Goal: Task Accomplishment & Management: Complete application form

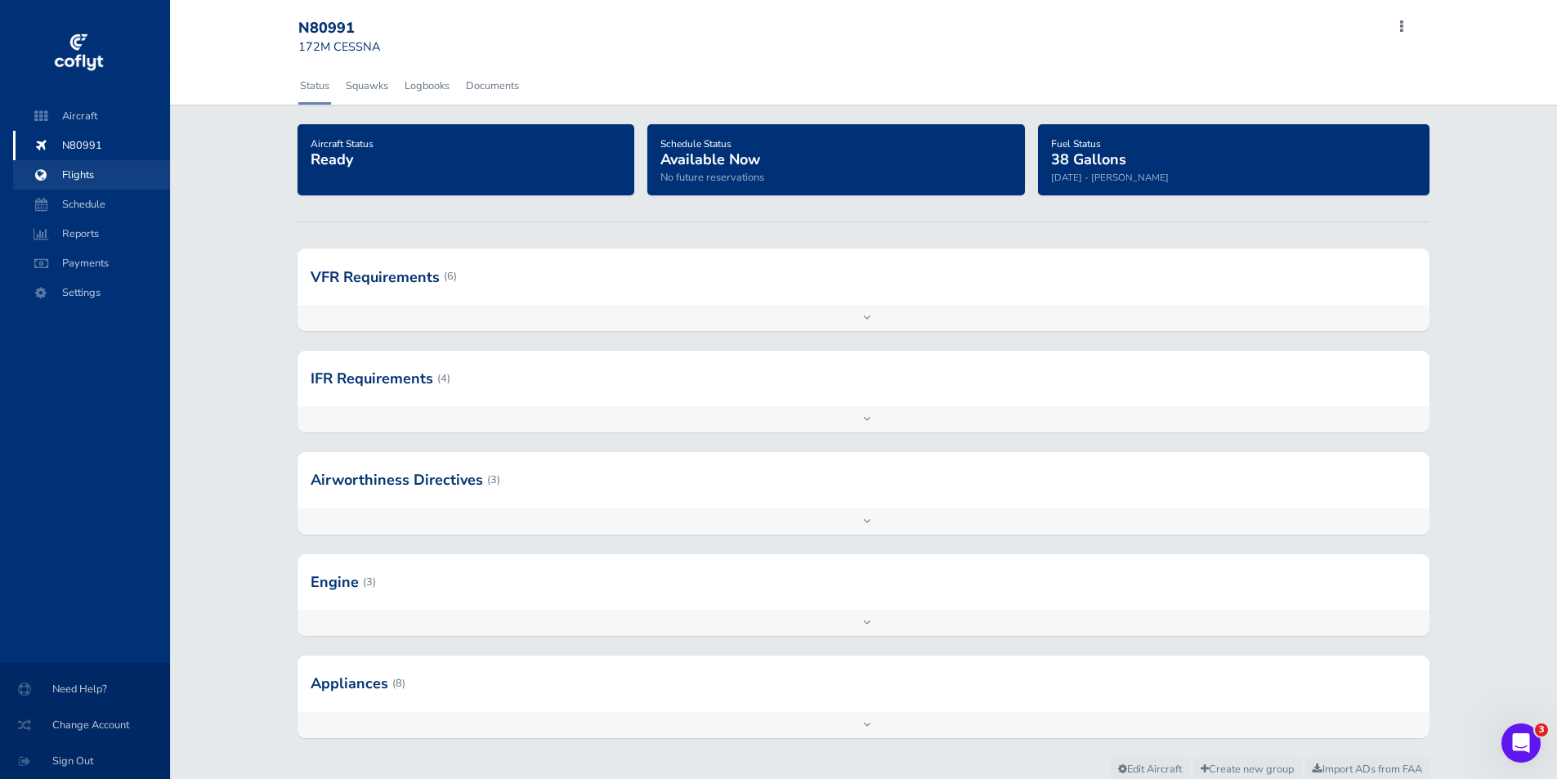
click at [81, 172] on span "Flights" at bounding box center [91, 174] width 124 height 29
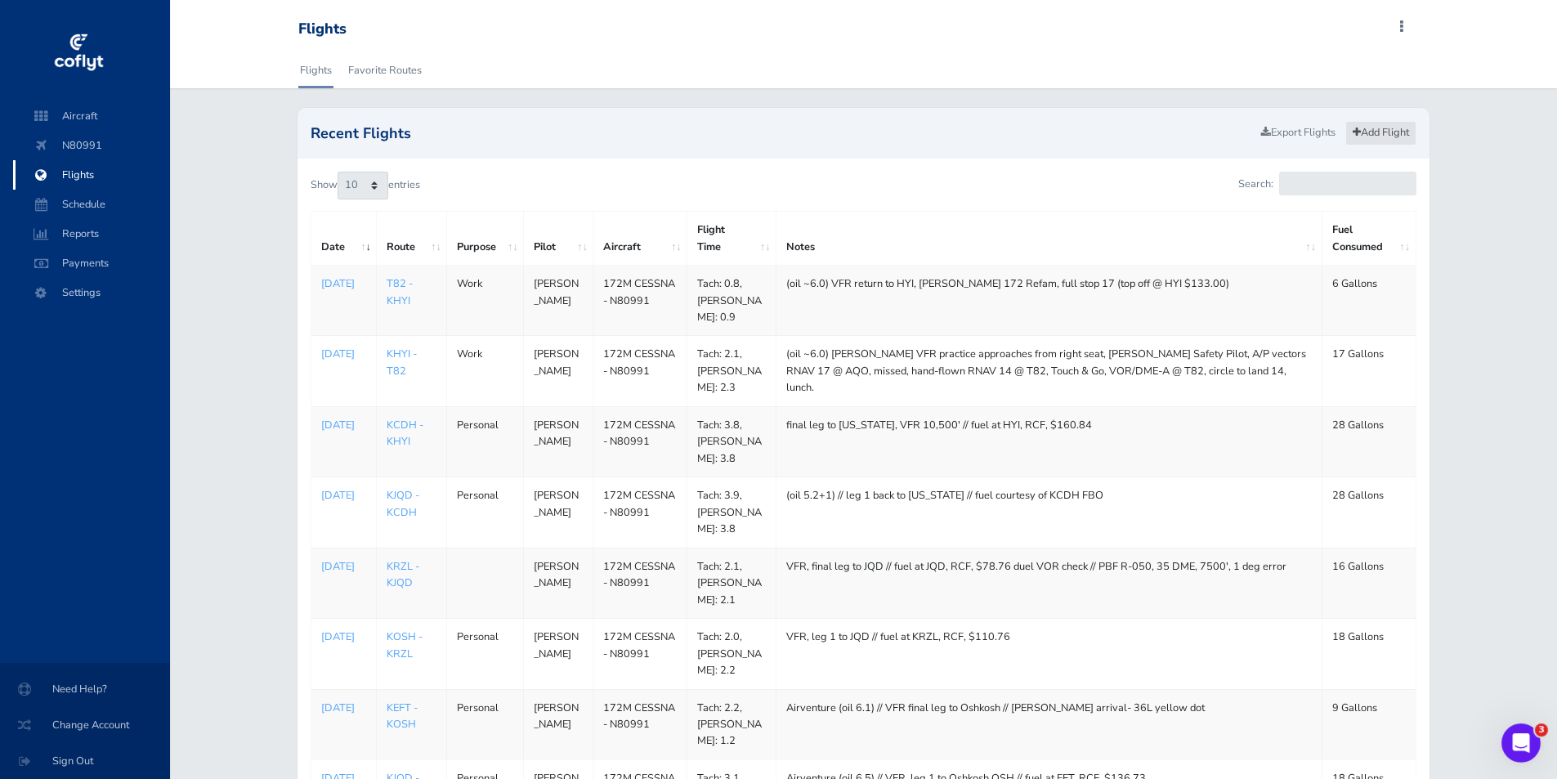
click at [1385, 128] on link "Add Flight" at bounding box center [1380, 133] width 71 height 24
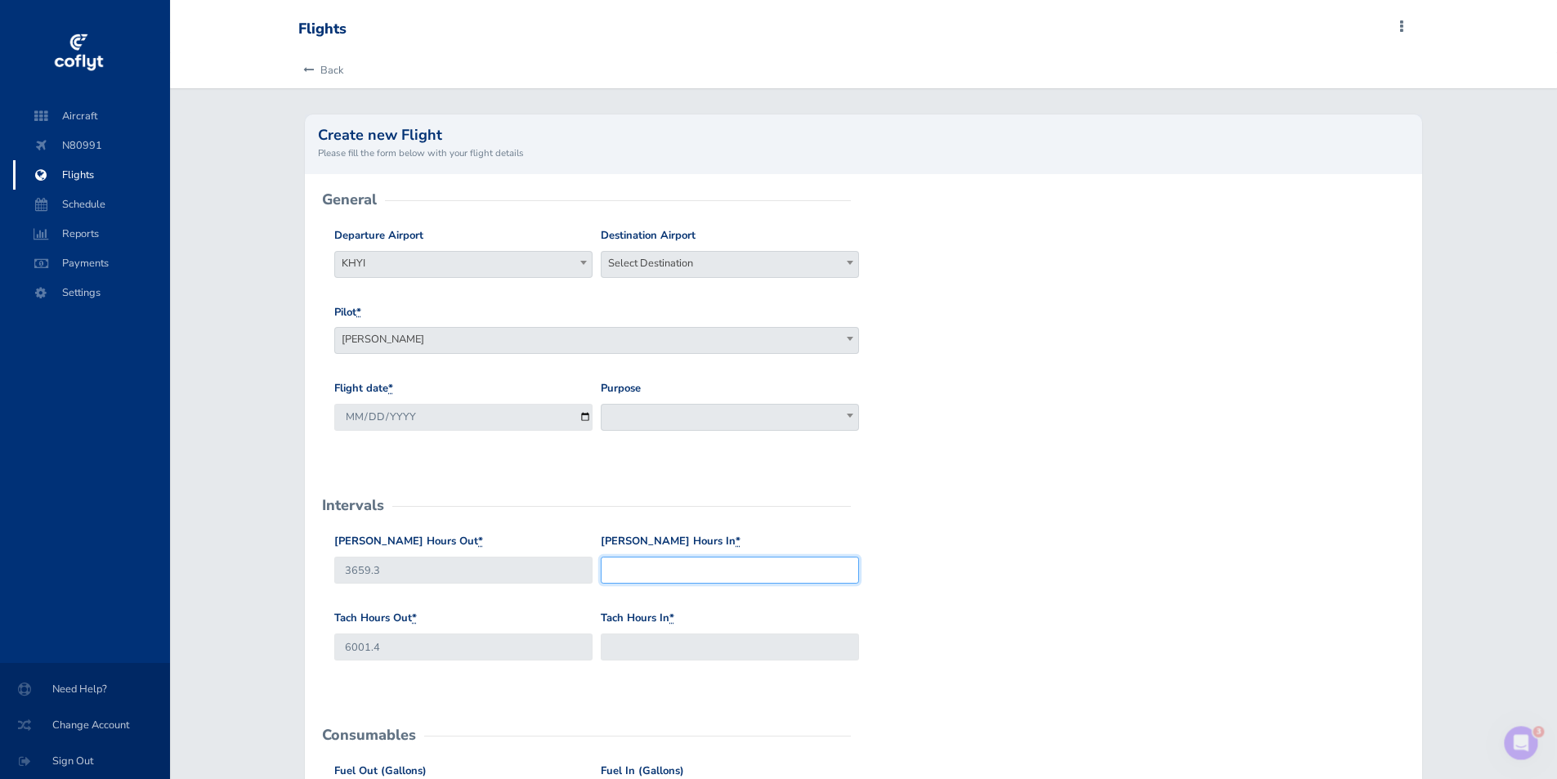
click at [629, 575] on input "Hobbs Hours In *" at bounding box center [730, 570] width 258 height 27
type input "3659.9"
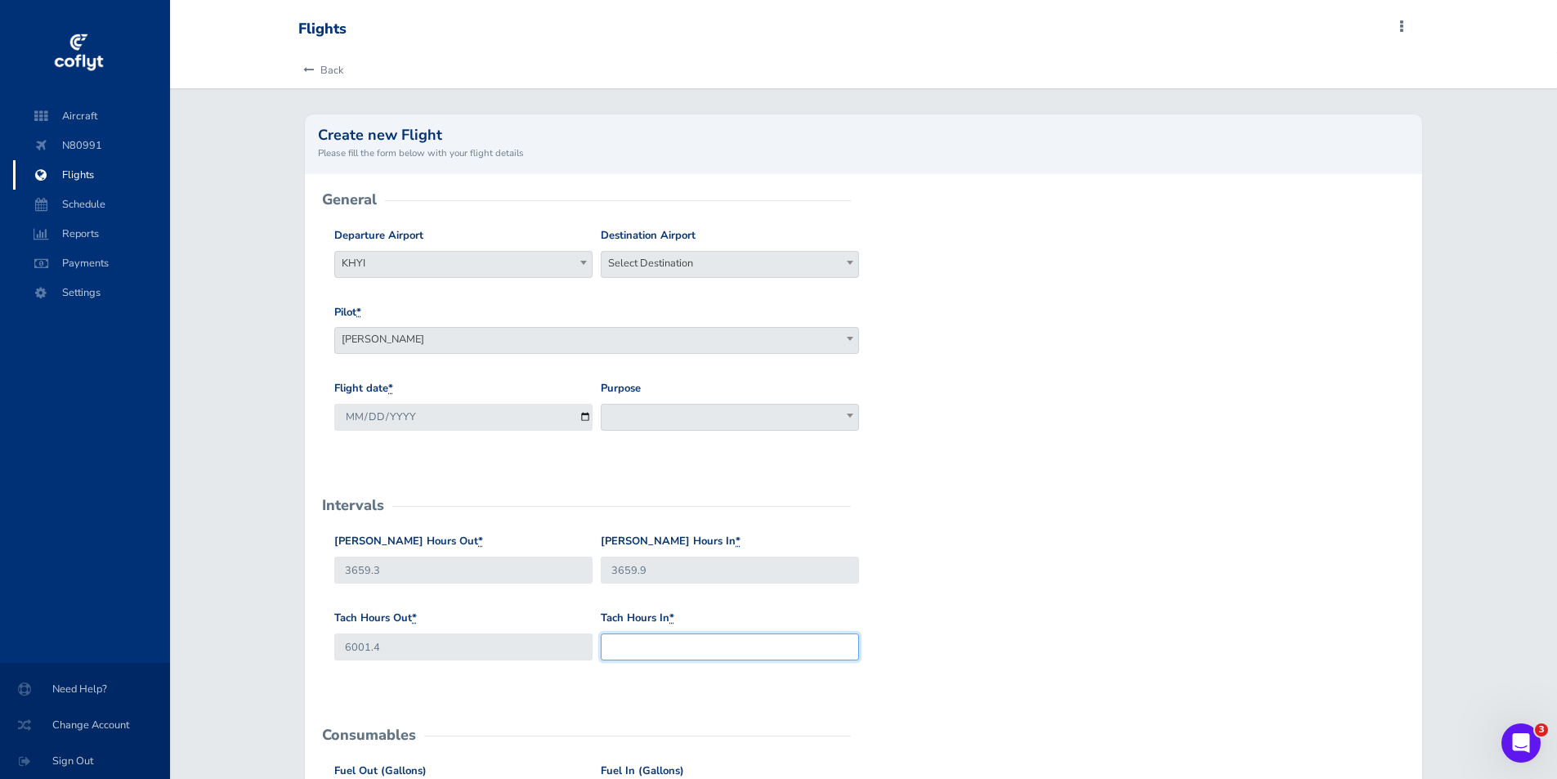
click at [633, 651] on input "Tach Hours In *" at bounding box center [730, 646] width 258 height 27
type input "6001.8"
click at [851, 261] on b at bounding box center [850, 263] width 7 height 4
click at [678, 292] on input "search" at bounding box center [730, 293] width 250 height 25
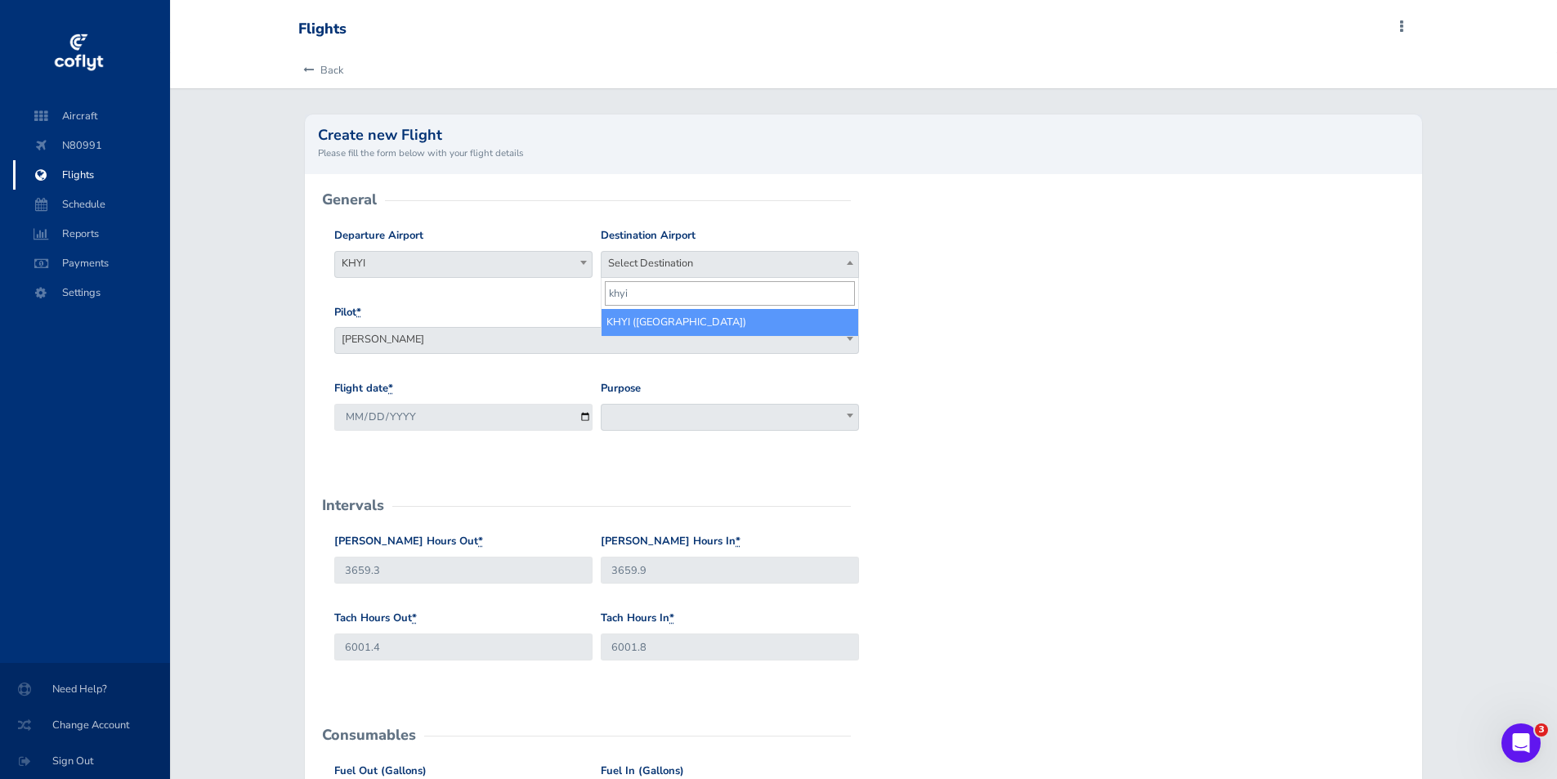
type input "khyi"
select select "KHYI"
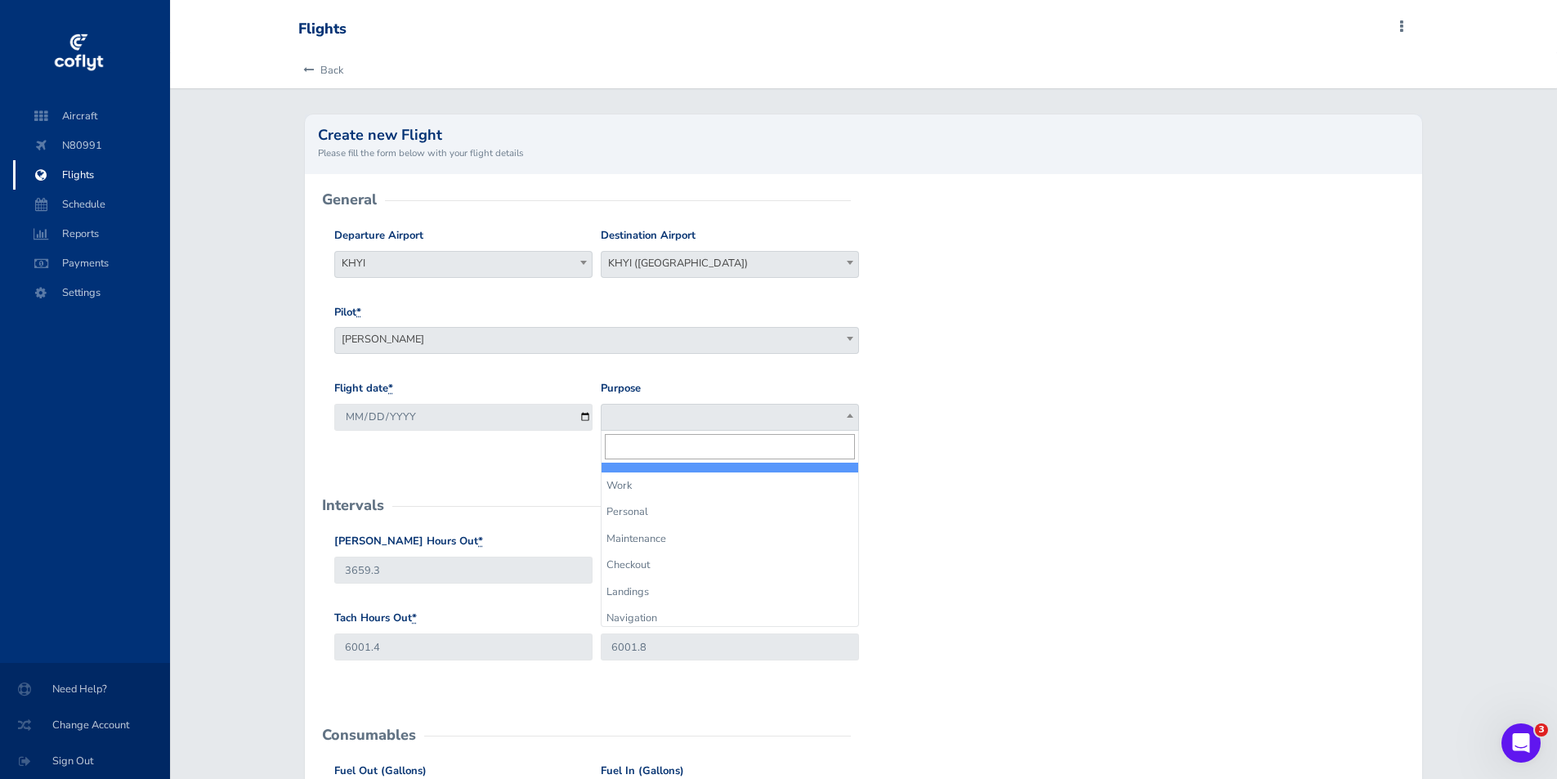
click at [852, 416] on b at bounding box center [850, 416] width 7 height 4
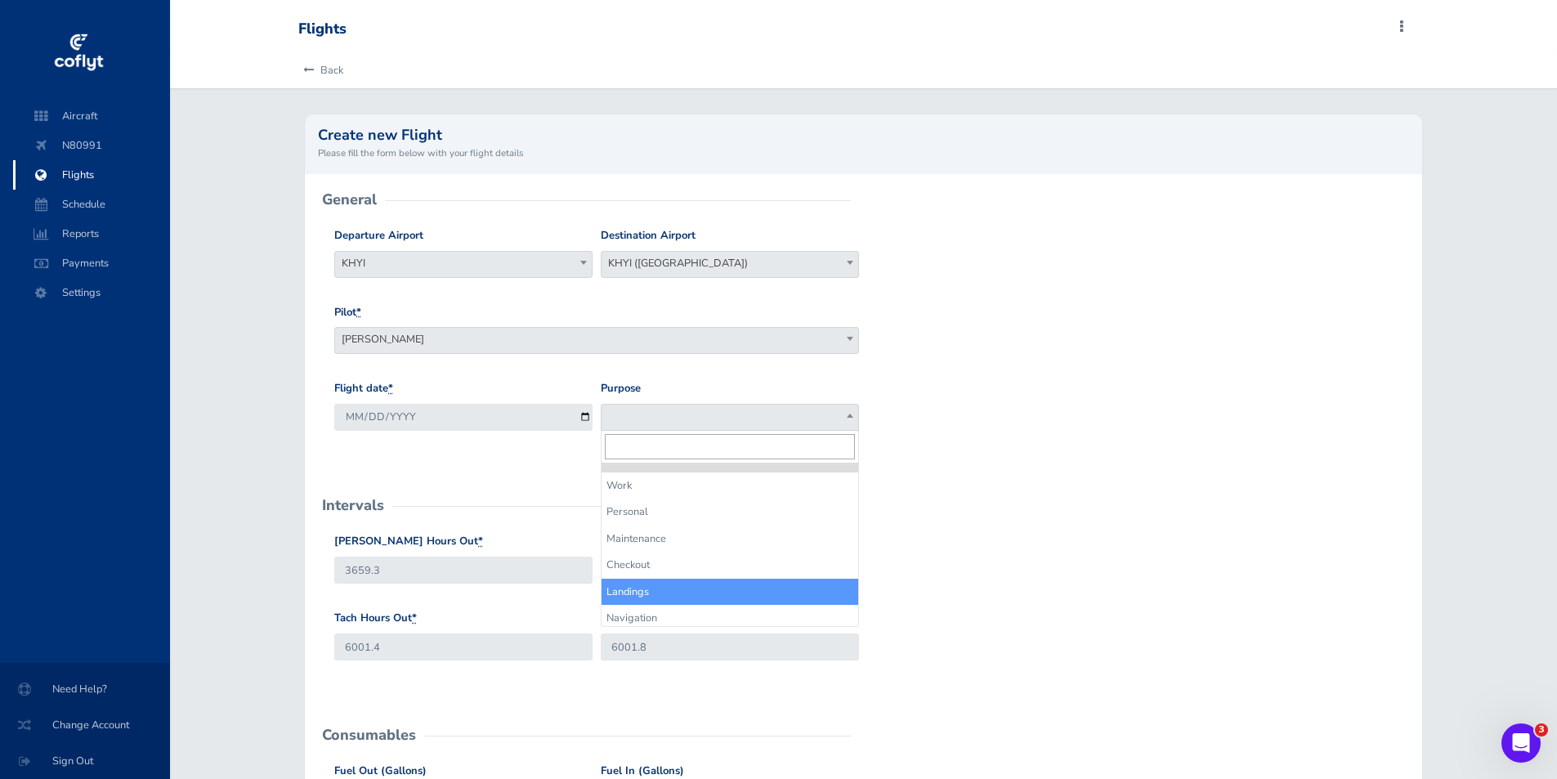
select select "Landings"
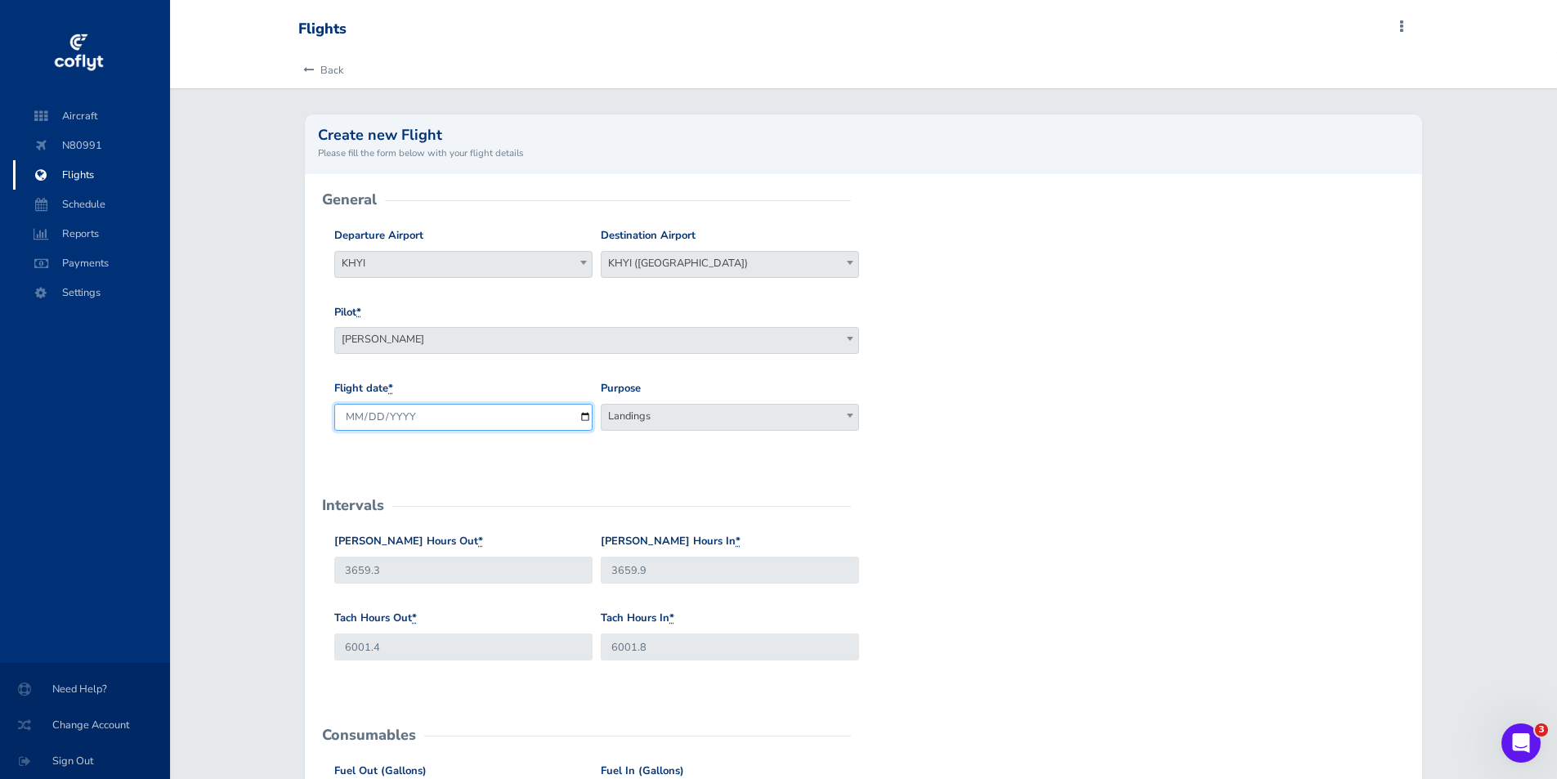
click at [579, 414] on input "2025-08-17" at bounding box center [463, 417] width 258 height 27
type input "2025-08-16"
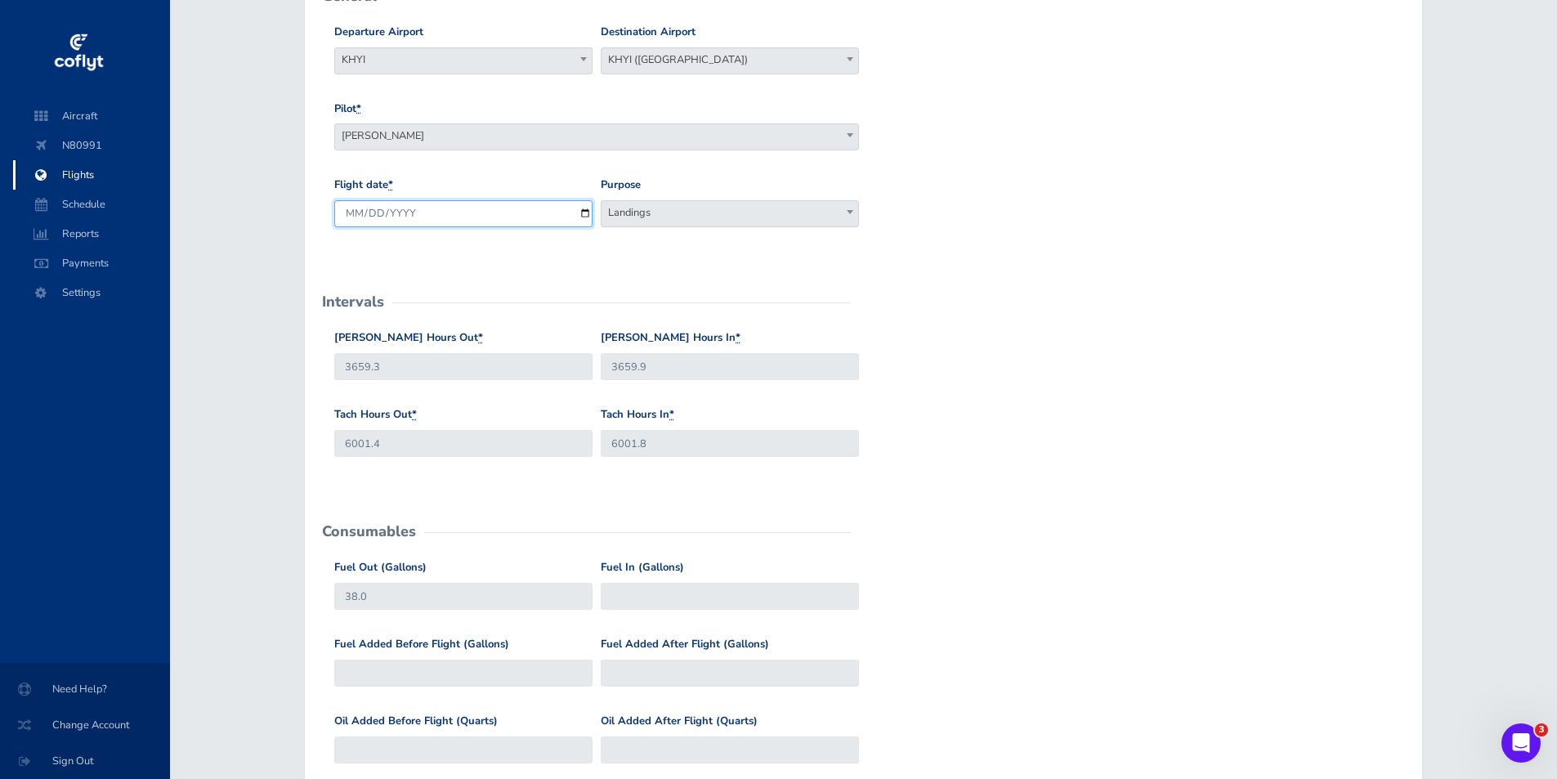
scroll to position [327, 0]
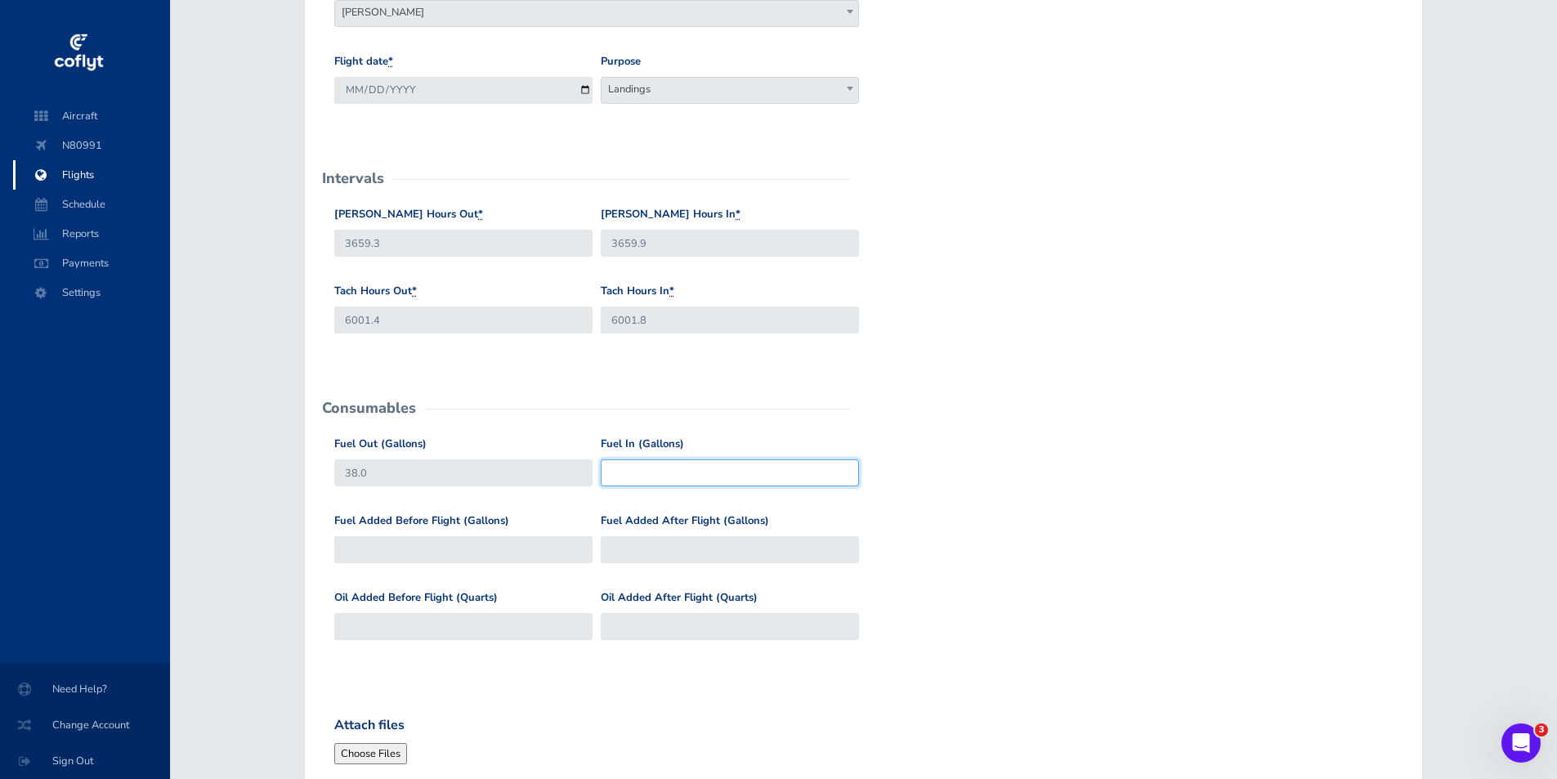
click at [618, 473] on input "Fuel In (Gallons)" at bounding box center [730, 472] width 258 height 27
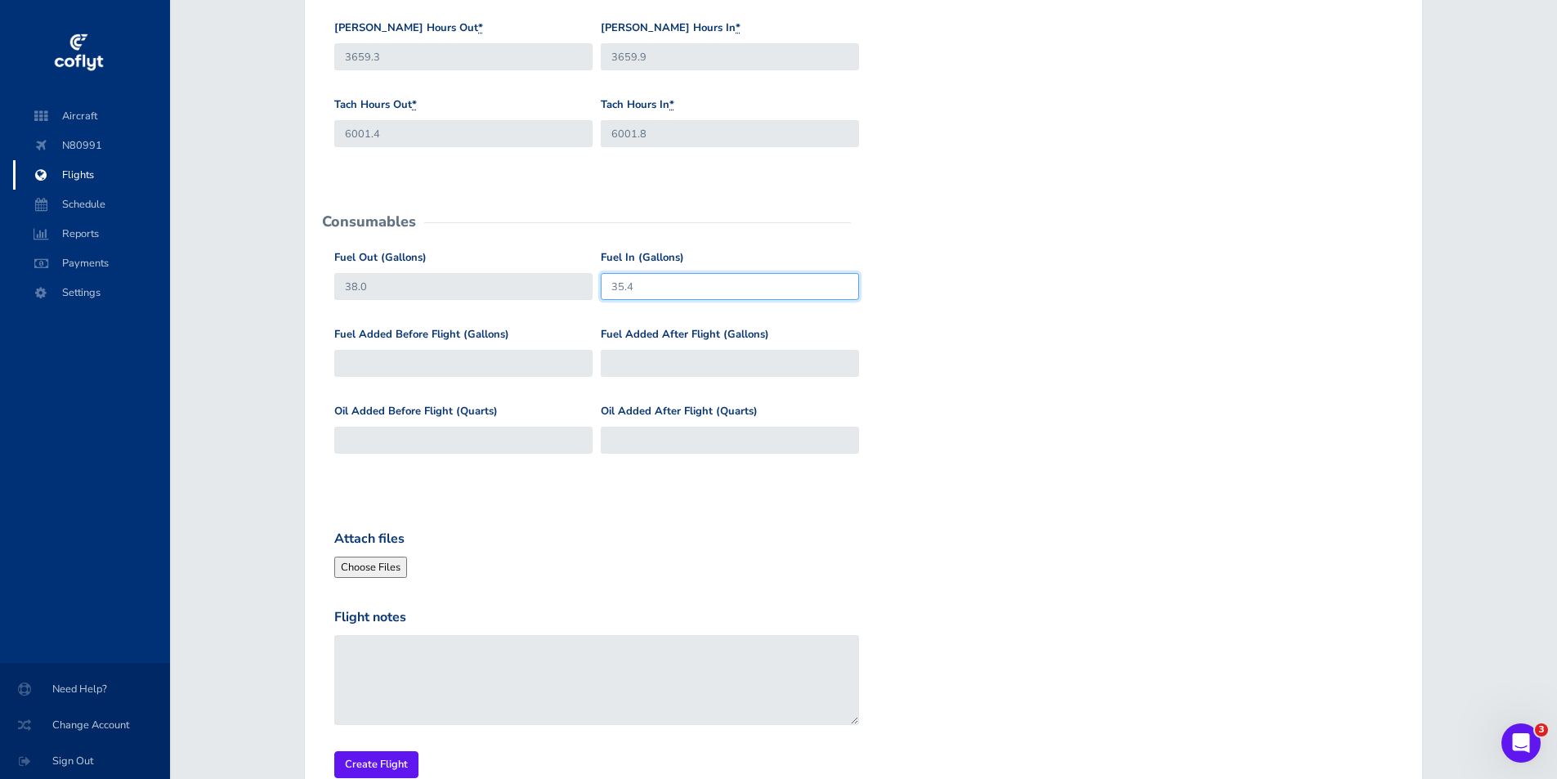
scroll to position [572, 0]
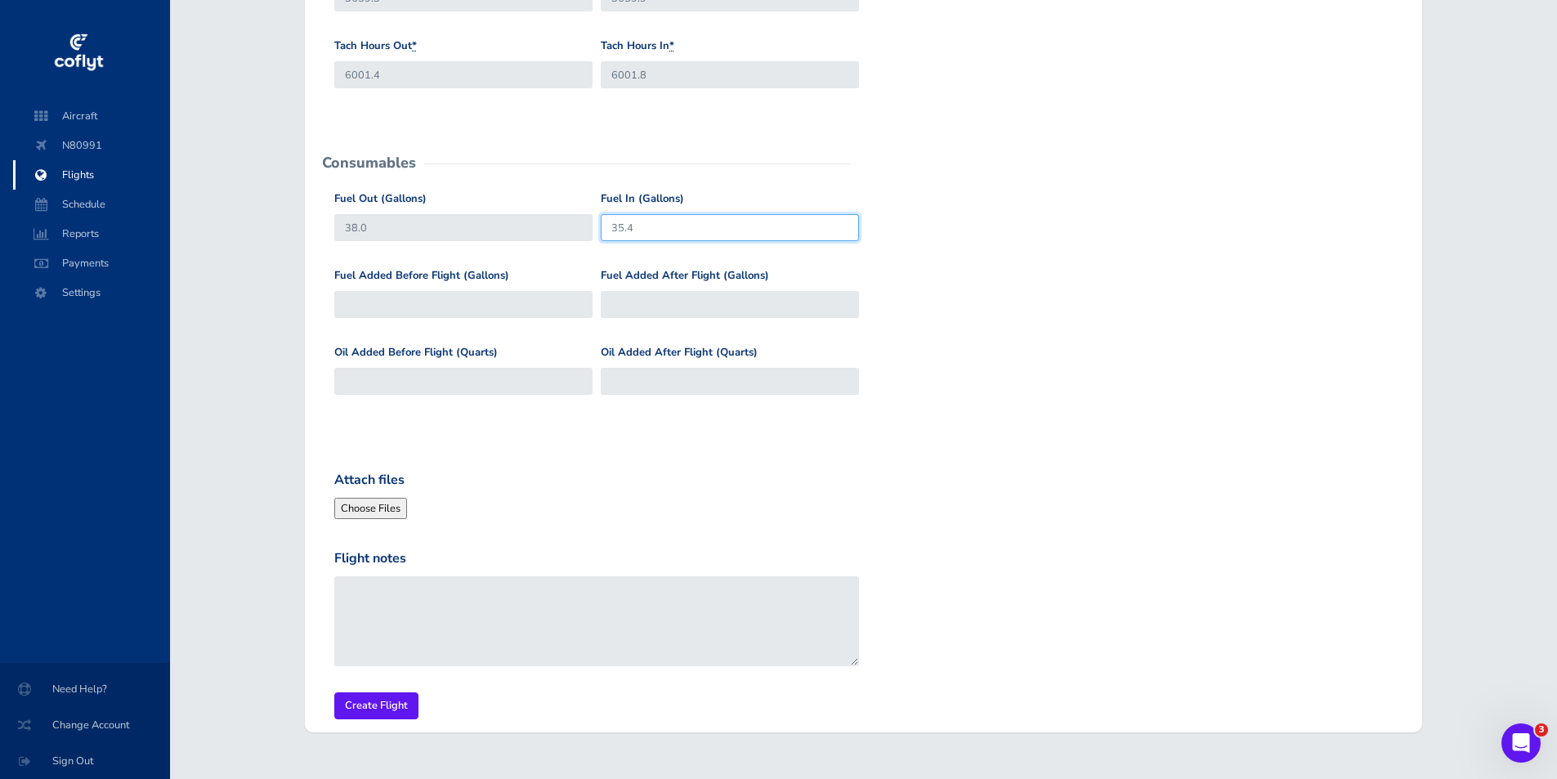
type input "35.4"
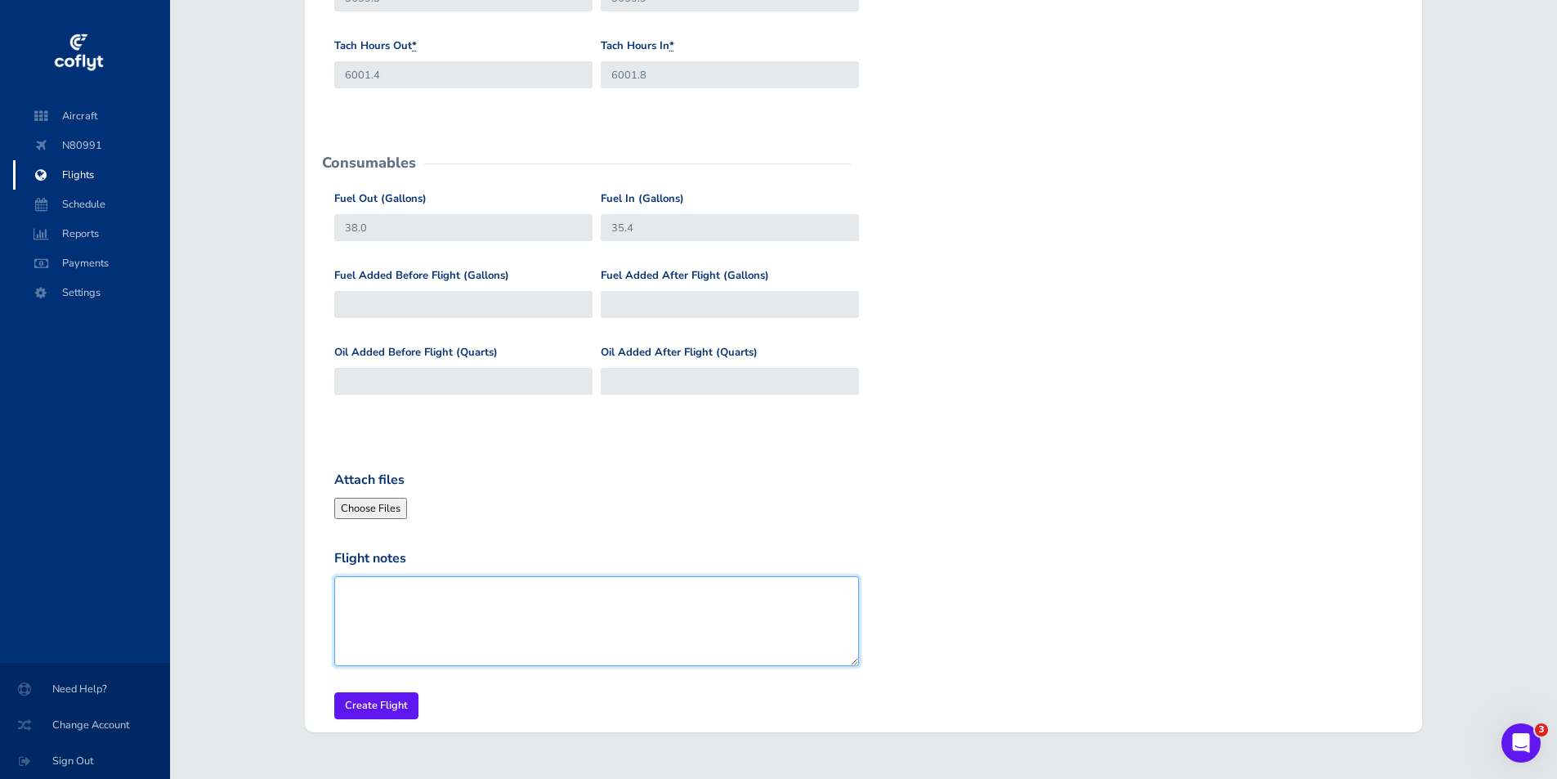
click at [391, 590] on textarea "Flight notes" at bounding box center [596, 621] width 525 height 90
type textarea "(oil 5.8) // VFR night currency landing // rwy 13, 2 stop & goes, 1 full stop"
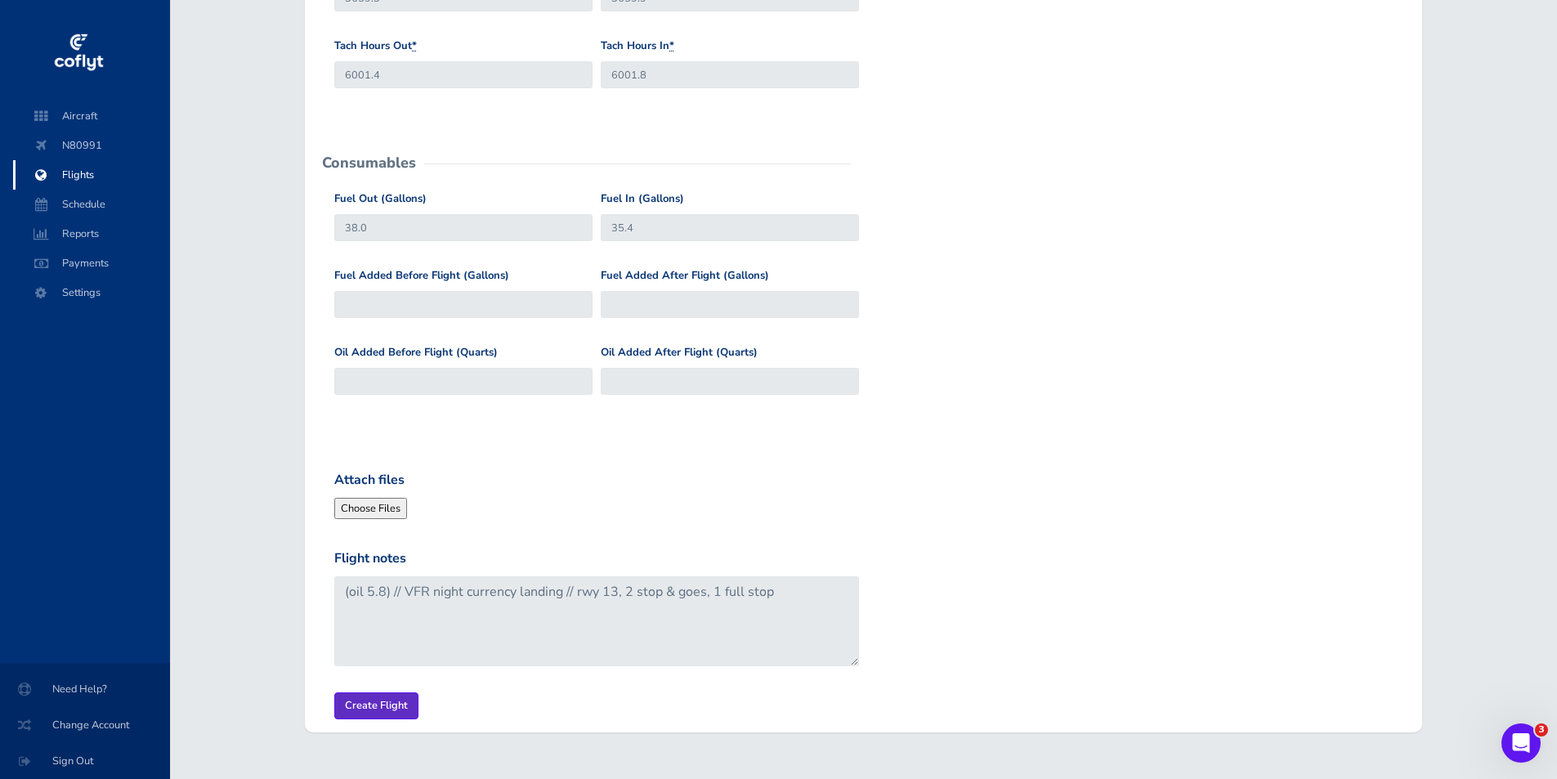
click at [367, 698] on input "Create Flight" at bounding box center [376, 705] width 84 height 27
